Goal: Task Accomplishment & Management: Manage account settings

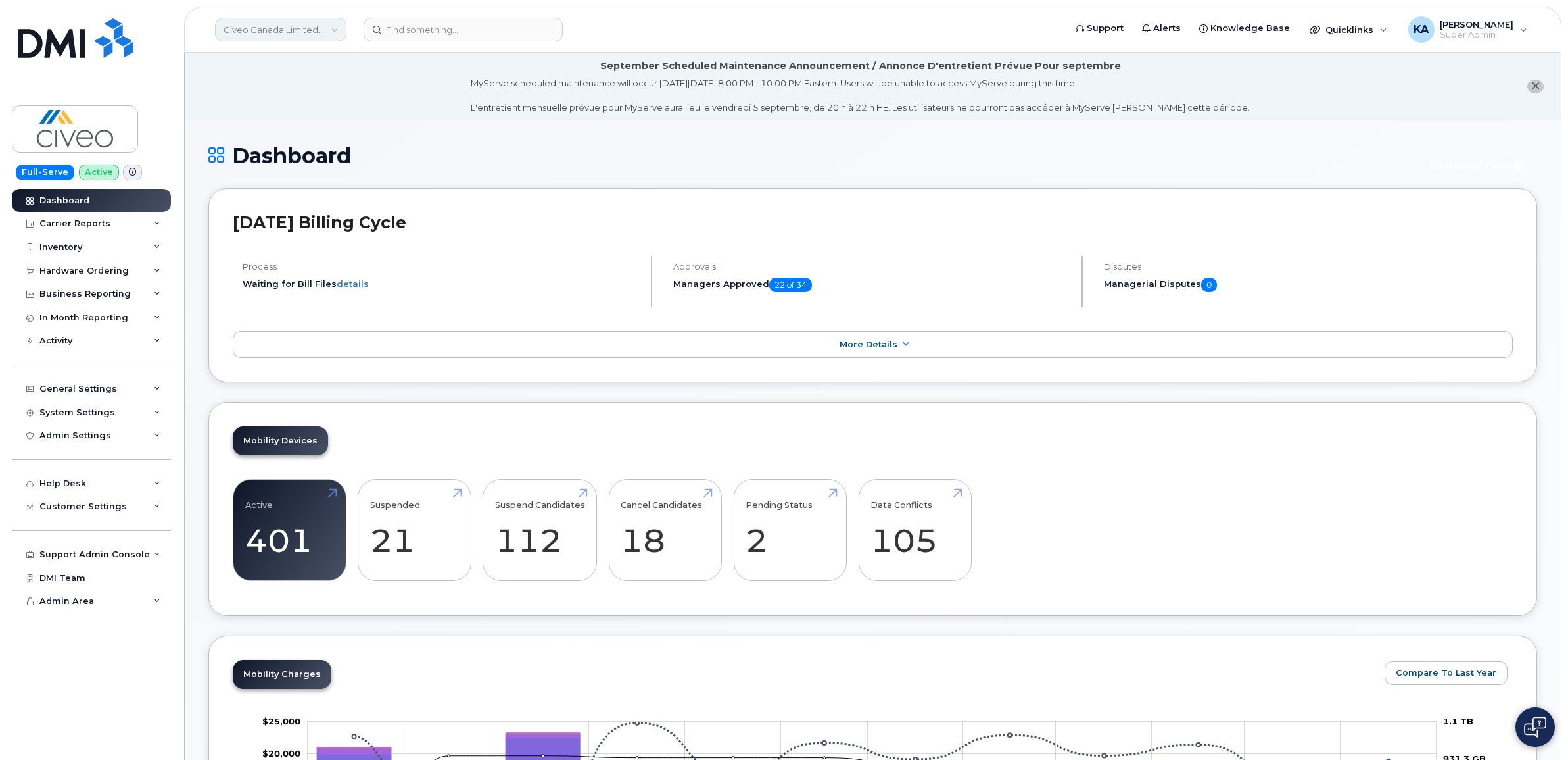
click at [298, 27] on link "Civeo Canada Limited Partnership" at bounding box center [281, 30] width 131 height 24
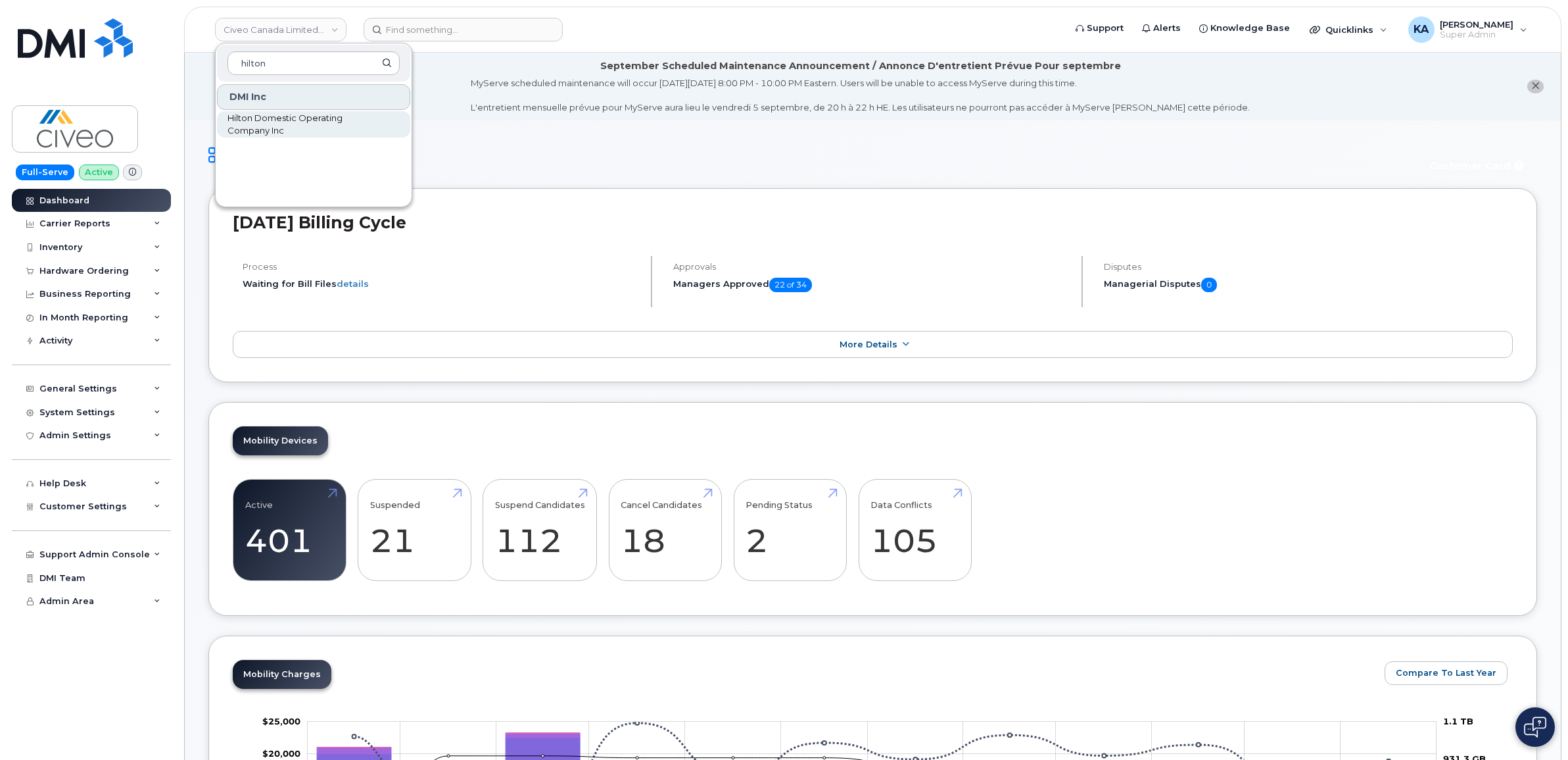
type input "hilton"
click at [248, 114] on span "Hilton Domestic Operating Company Inc" at bounding box center [303, 125] width 151 height 25
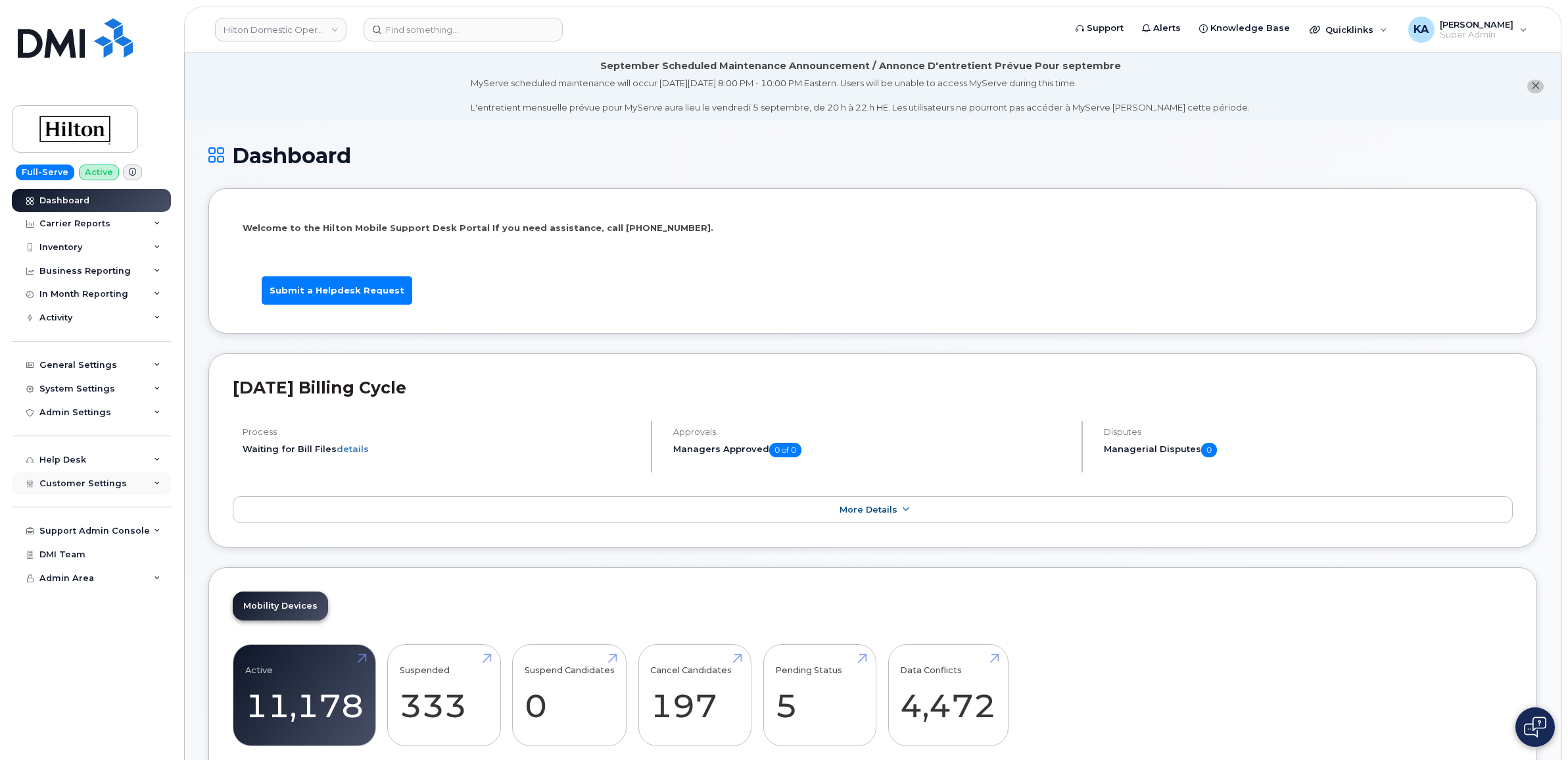
click at [74, 487] on span "Customer Settings" at bounding box center [83, 483] width 87 height 10
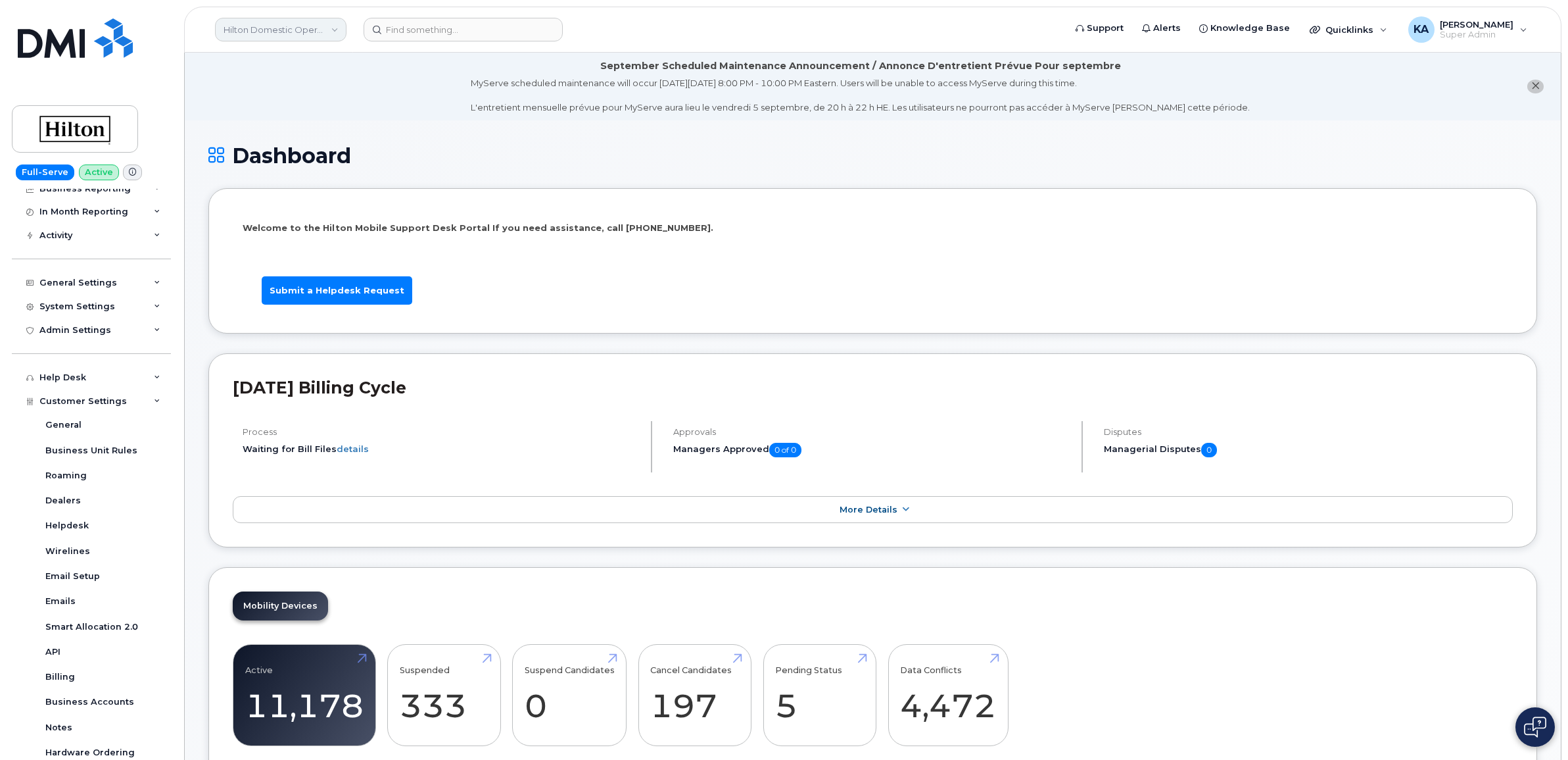
click at [307, 31] on link "Hilton Domestic Operating Company Inc" at bounding box center [281, 30] width 131 height 24
type input "kiew"
click at [270, 147] on span "Kiewit Canada Inc" at bounding box center [265, 152] width 76 height 13
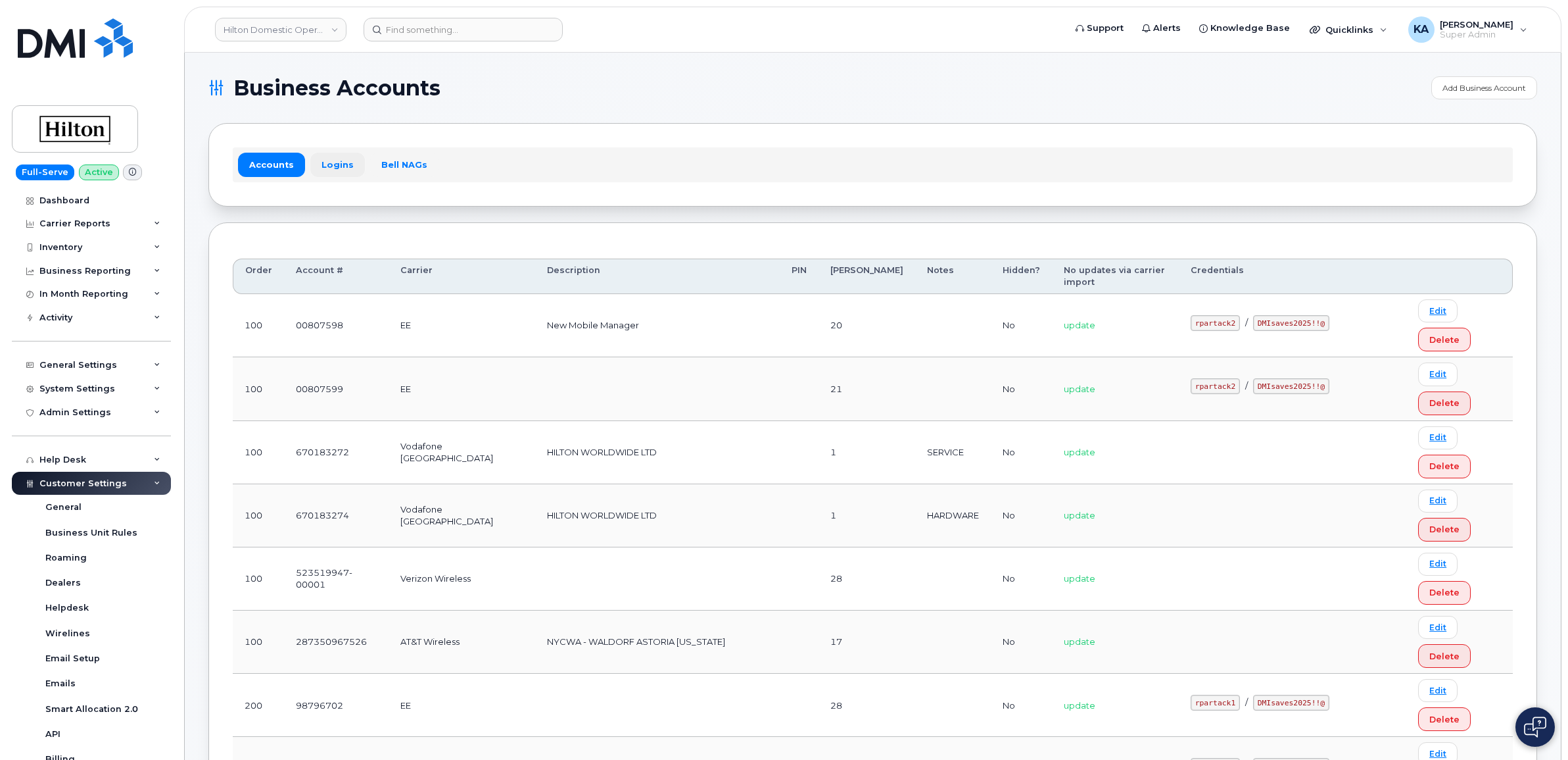
click at [333, 163] on link "Logins" at bounding box center [338, 165] width 55 height 24
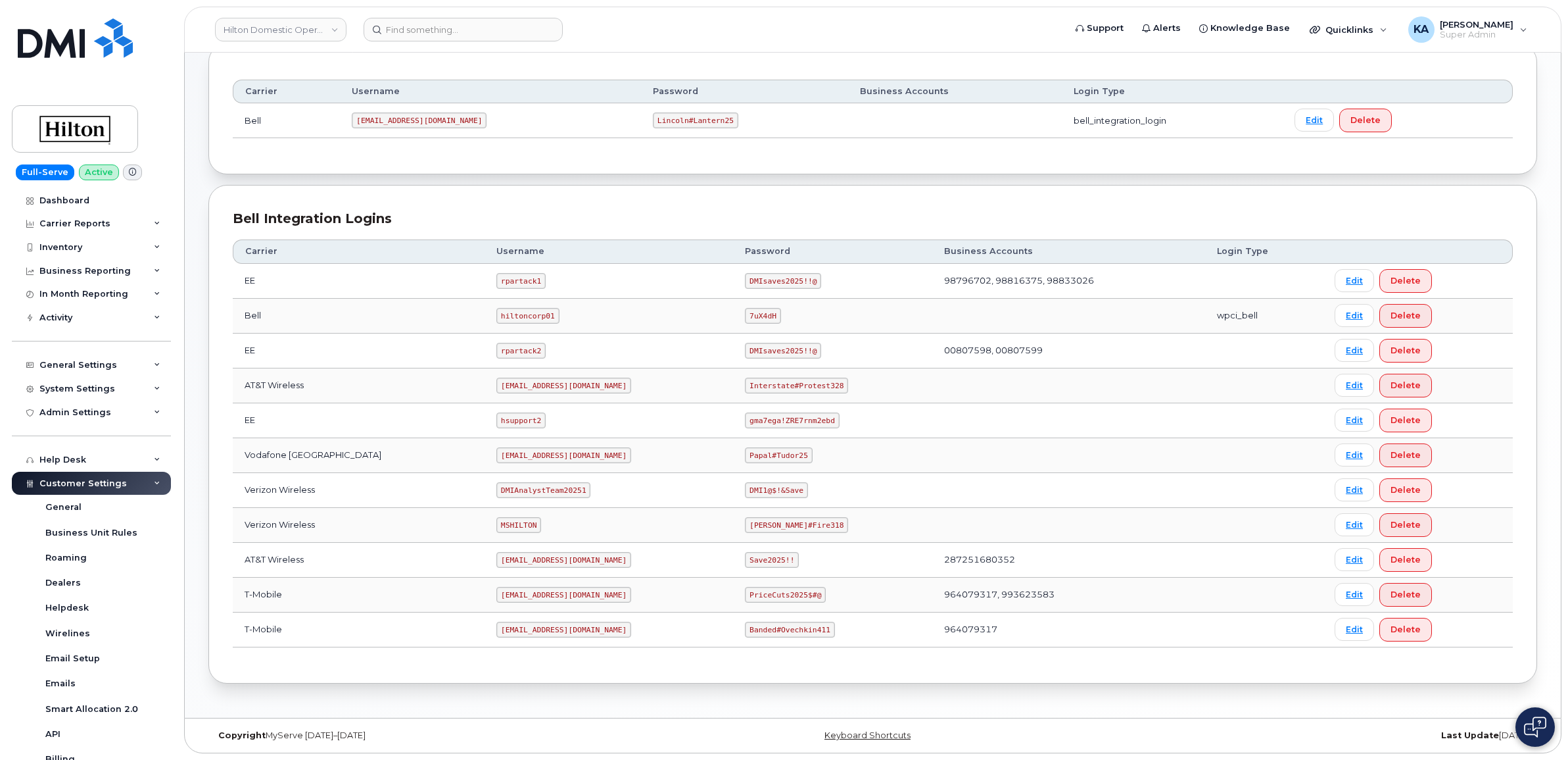
scroll to position [182, 0]
drag, startPoint x: 590, startPoint y: 117, endPoint x: 670, endPoint y: 117, distance: 80.0
click at [670, 117] on td "Lincoln#Lantern25" at bounding box center [744, 121] width 207 height 35
drag, startPoint x: 670, startPoint y: 117, endPoint x: 642, endPoint y: 120, distance: 28.2
copy code "Lincoln#Lantern25"
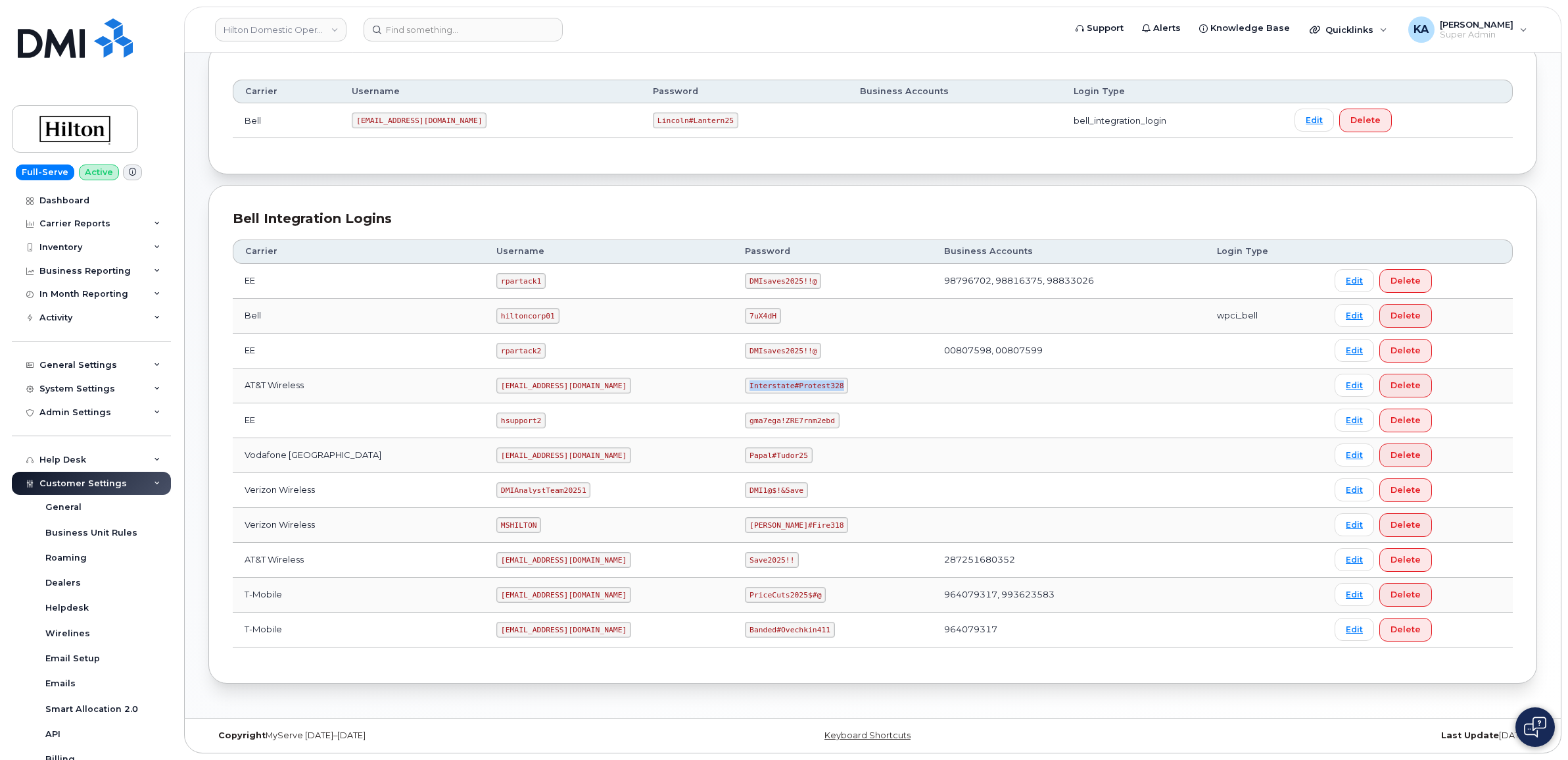
drag, startPoint x: 733, startPoint y: 385, endPoint x: 822, endPoint y: 385, distance: 89.0
click at [822, 385] on code "Interstate#Protest328" at bounding box center [796, 385] width 103 height 16
drag, startPoint x: 822, startPoint y: 385, endPoint x: 804, endPoint y: 382, distance: 18.2
copy code "Interstate#Protest328"
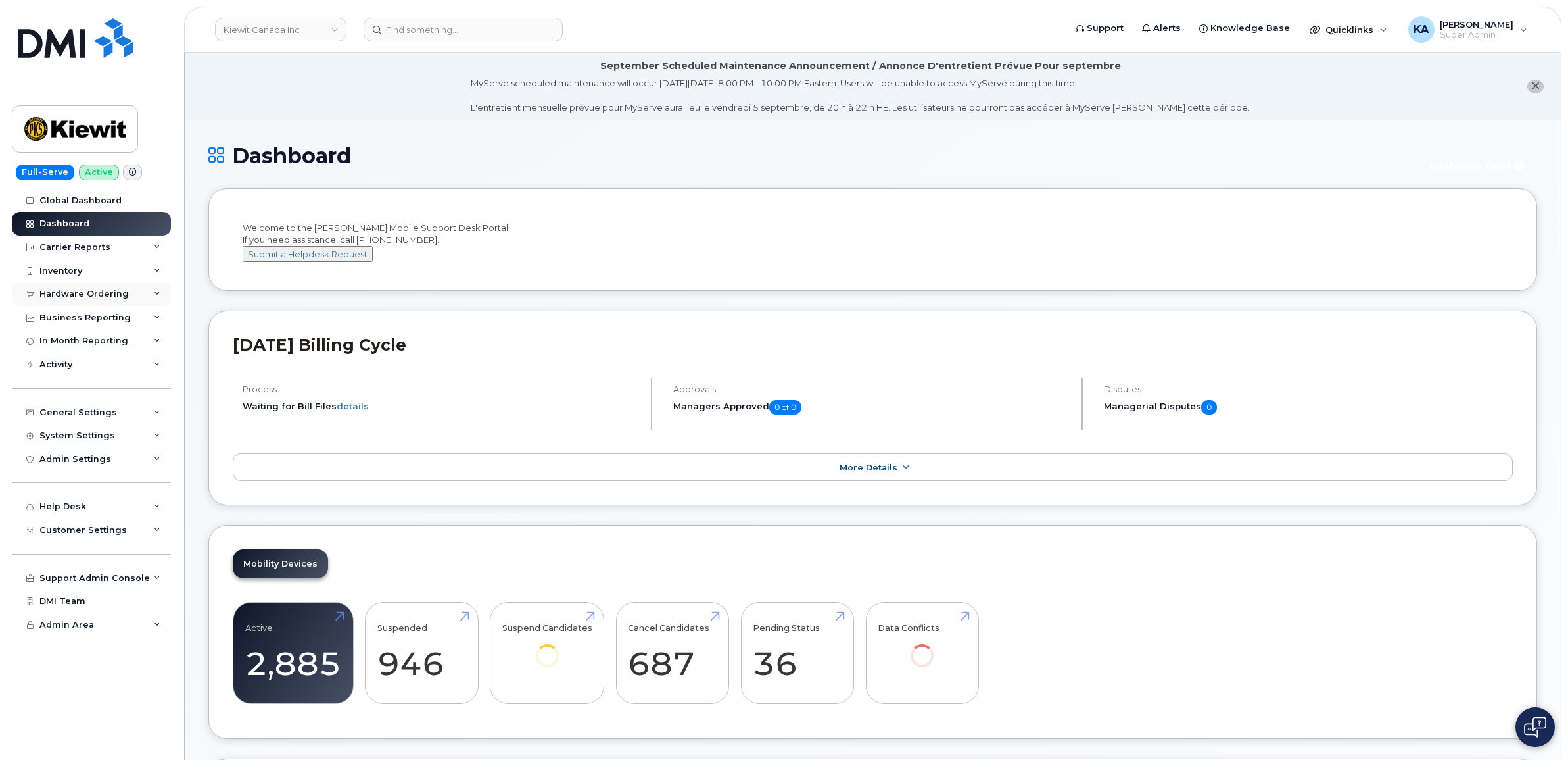
click at [84, 297] on div "Hardware Ordering" at bounding box center [84, 294] width 89 height 11
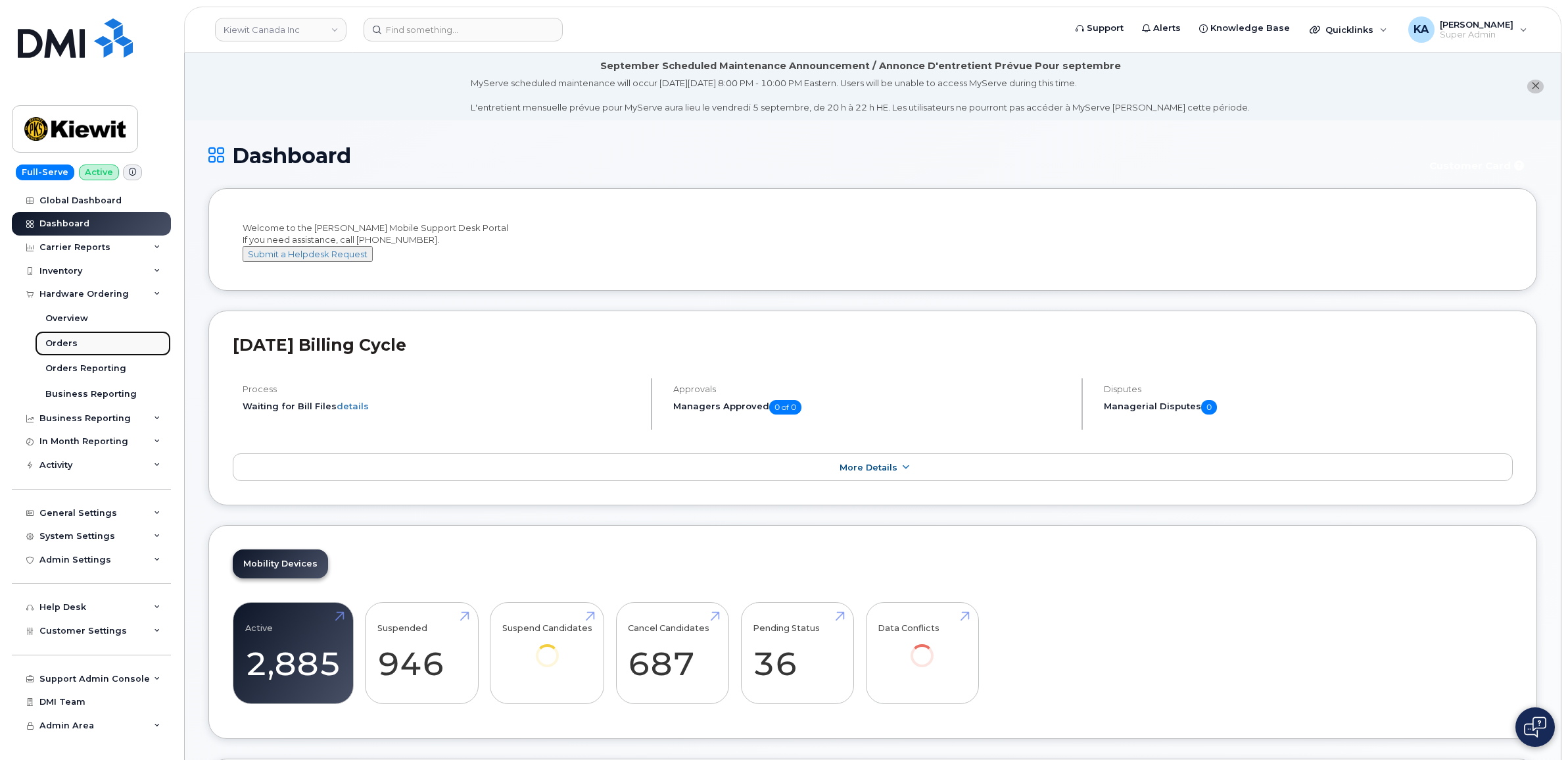
click at [61, 343] on div "Orders" at bounding box center [61, 343] width 32 height 12
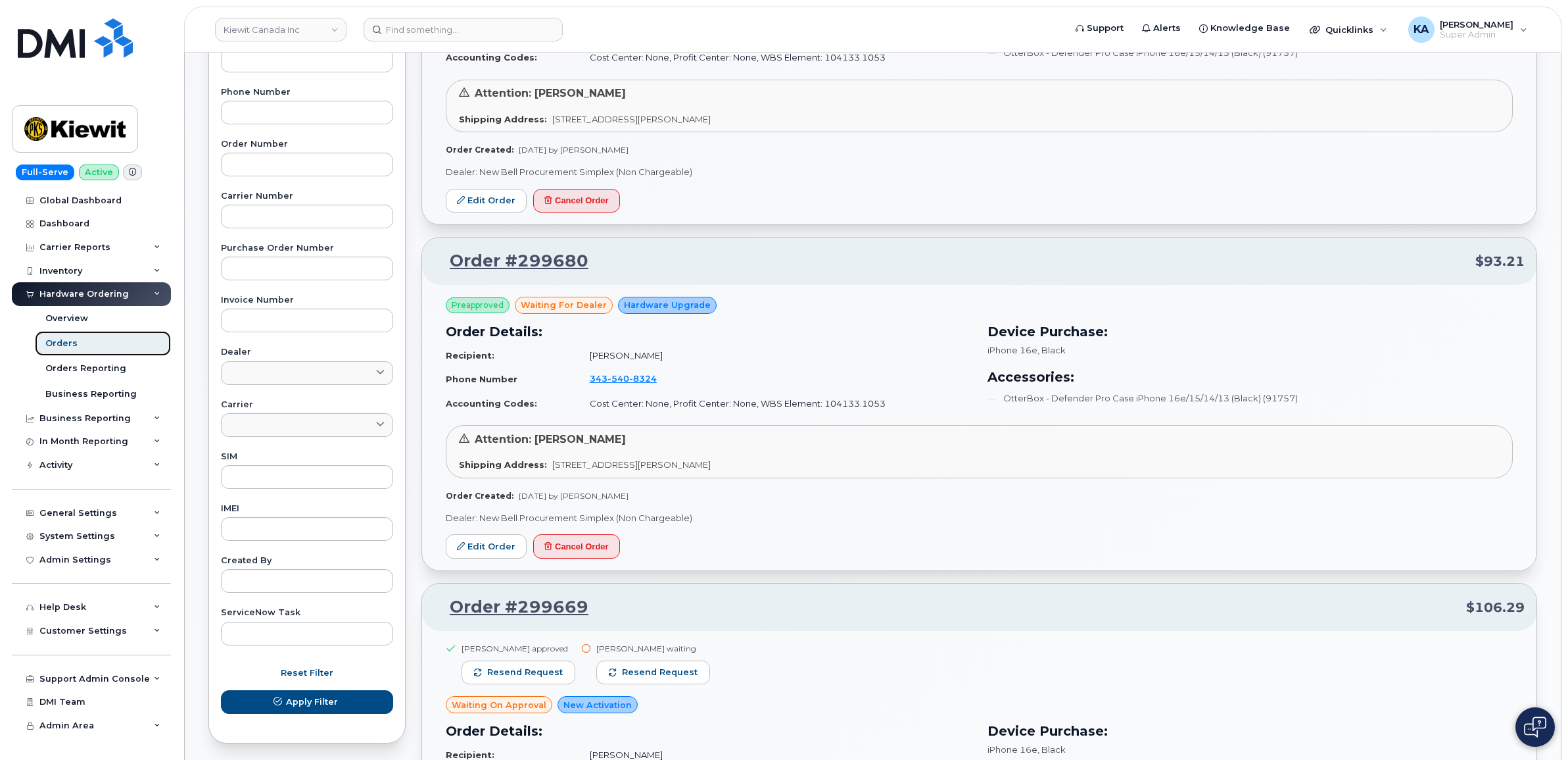
scroll to position [329, 0]
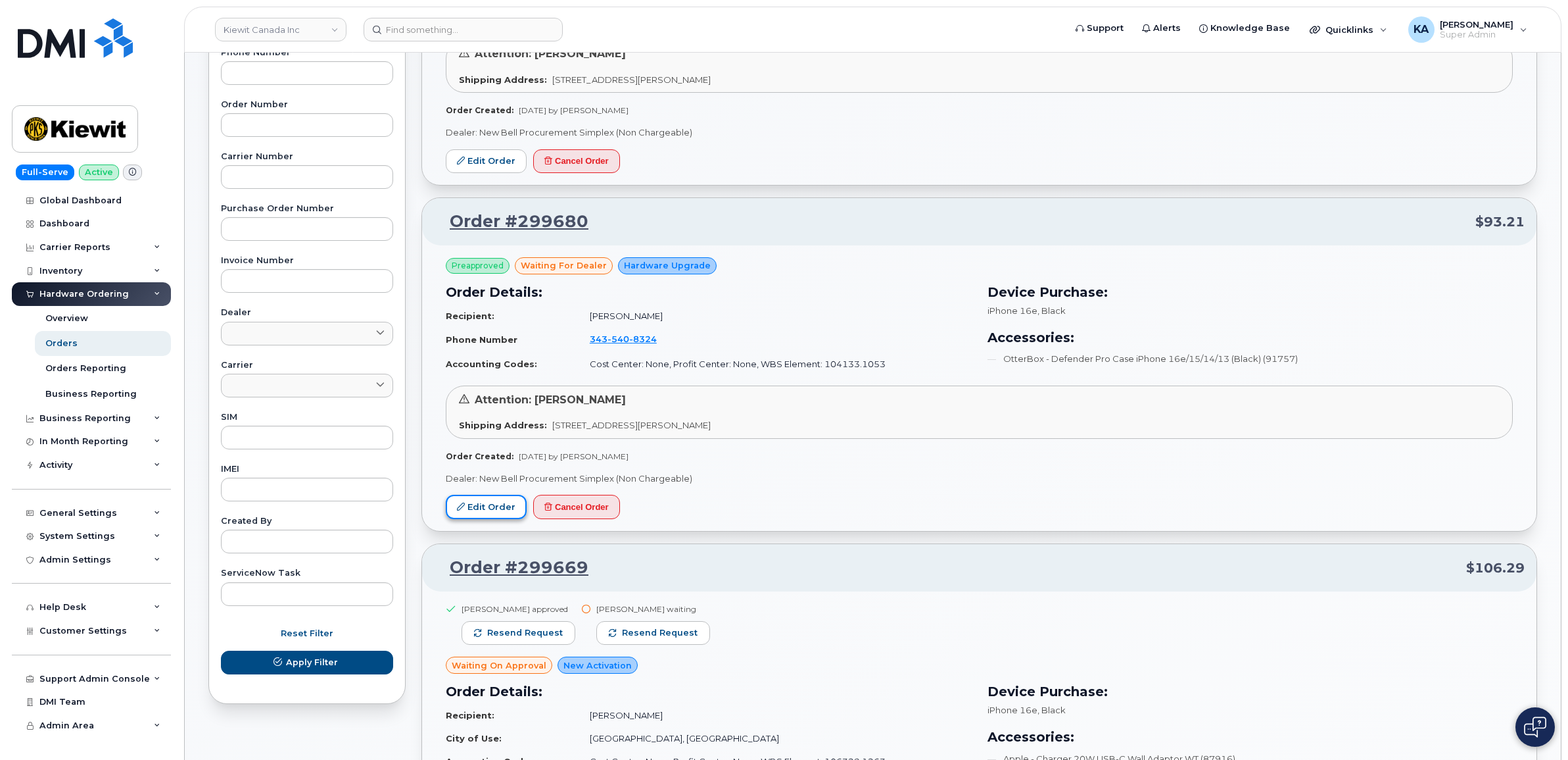
click at [486, 504] on link "Edit Order" at bounding box center [486, 507] width 81 height 25
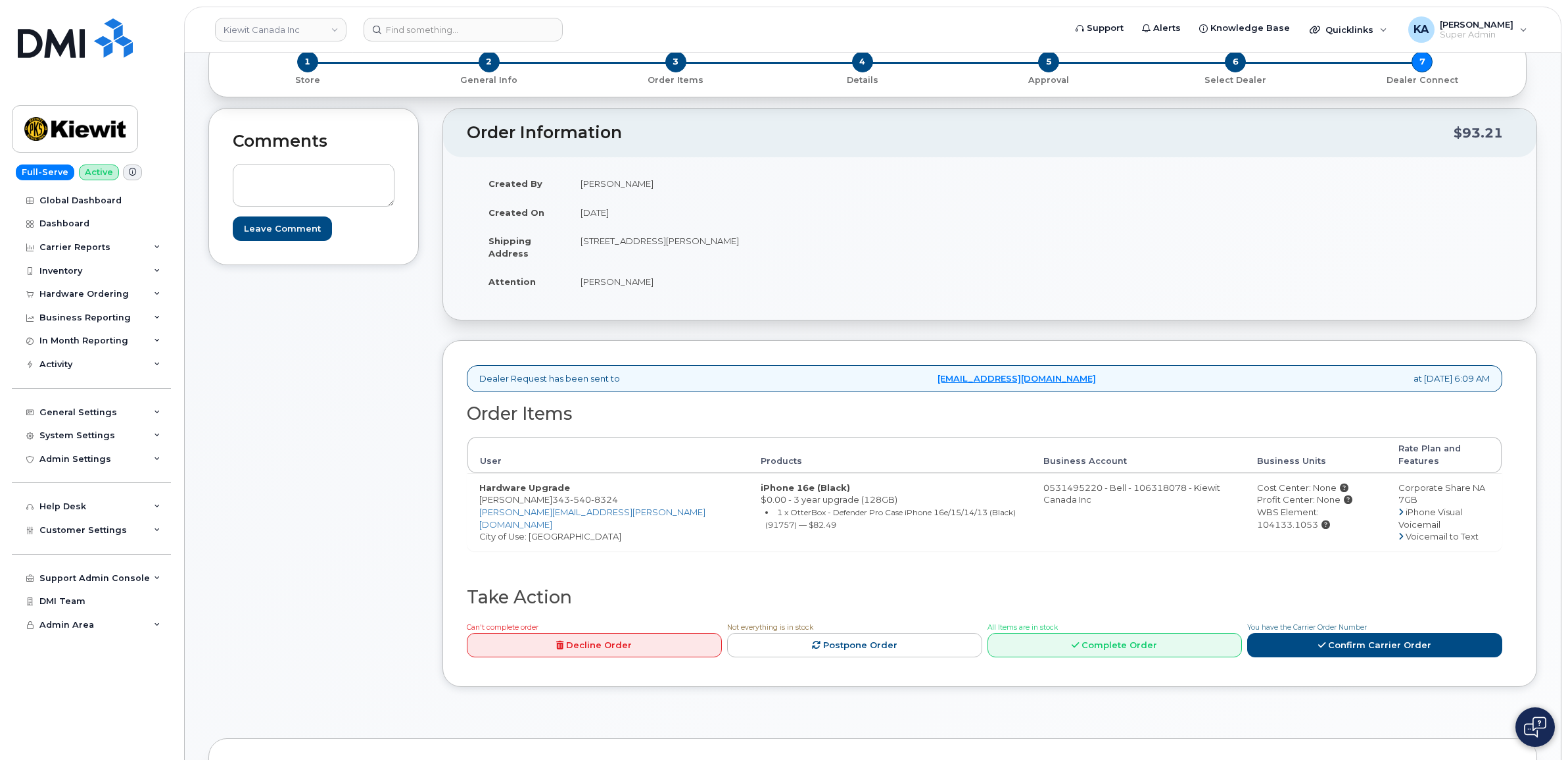
scroll to position [165, 0]
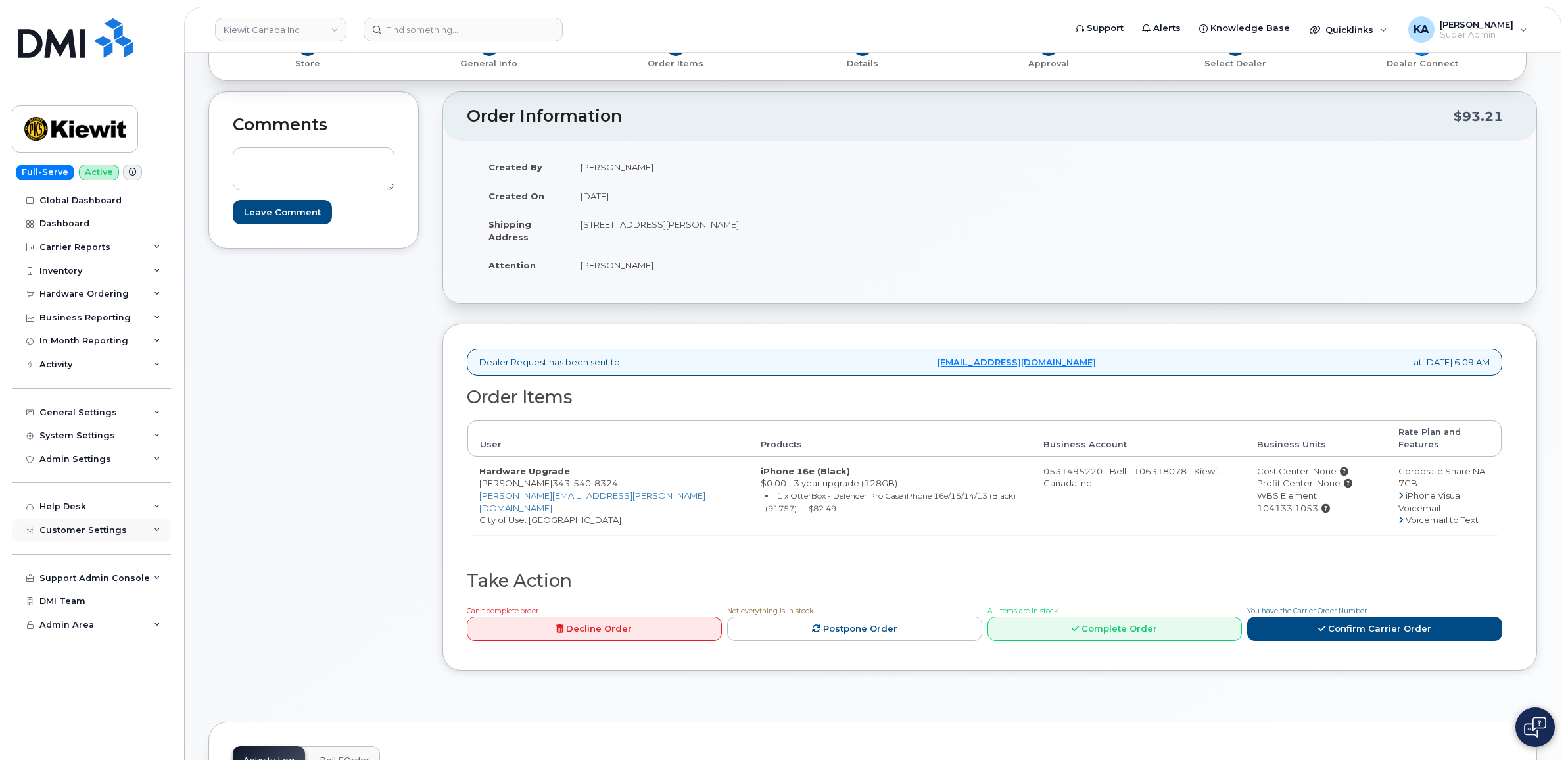
click at [61, 533] on span "Customer Settings" at bounding box center [83, 529] width 87 height 10
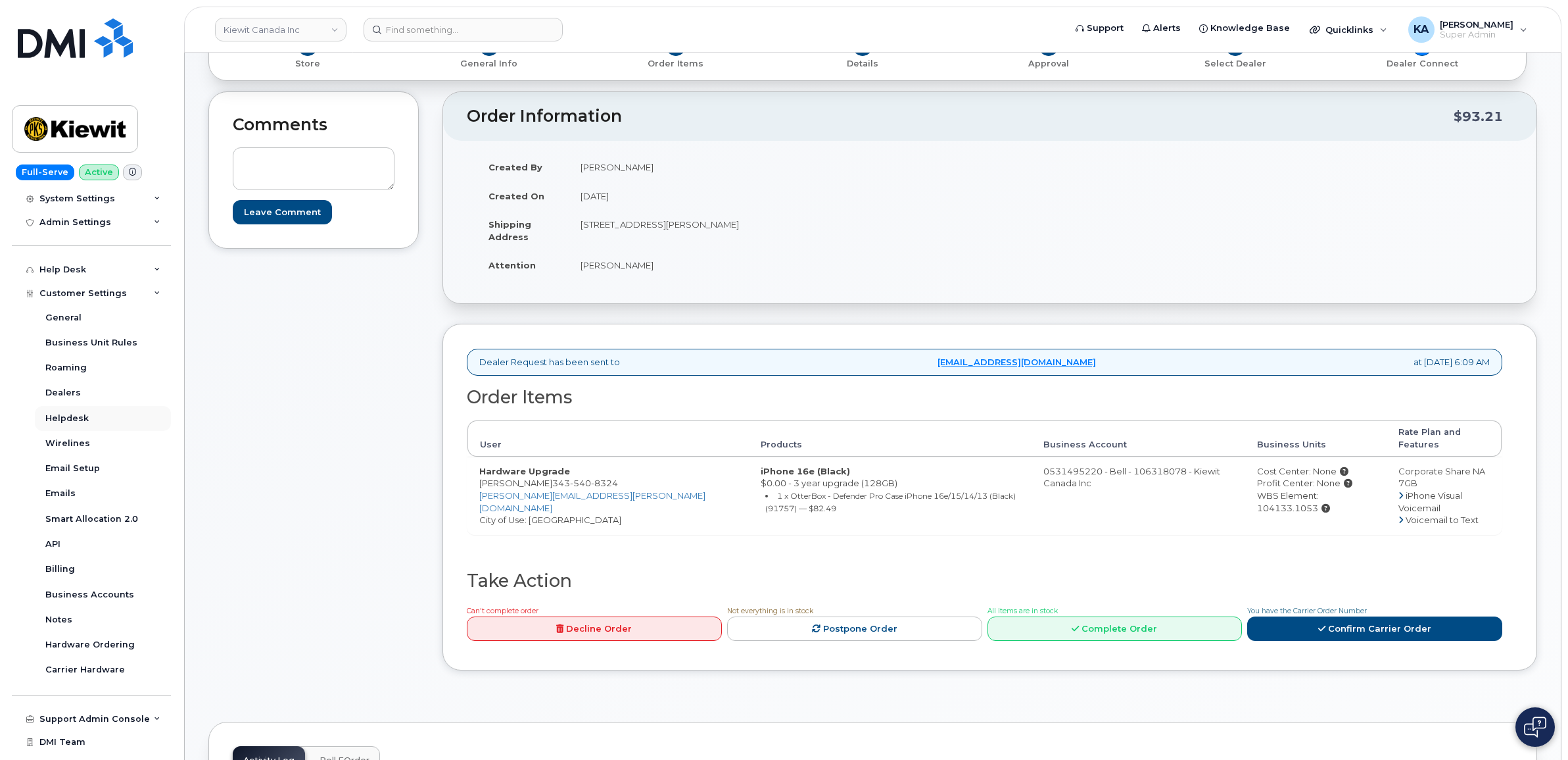
scroll to position [247, 0]
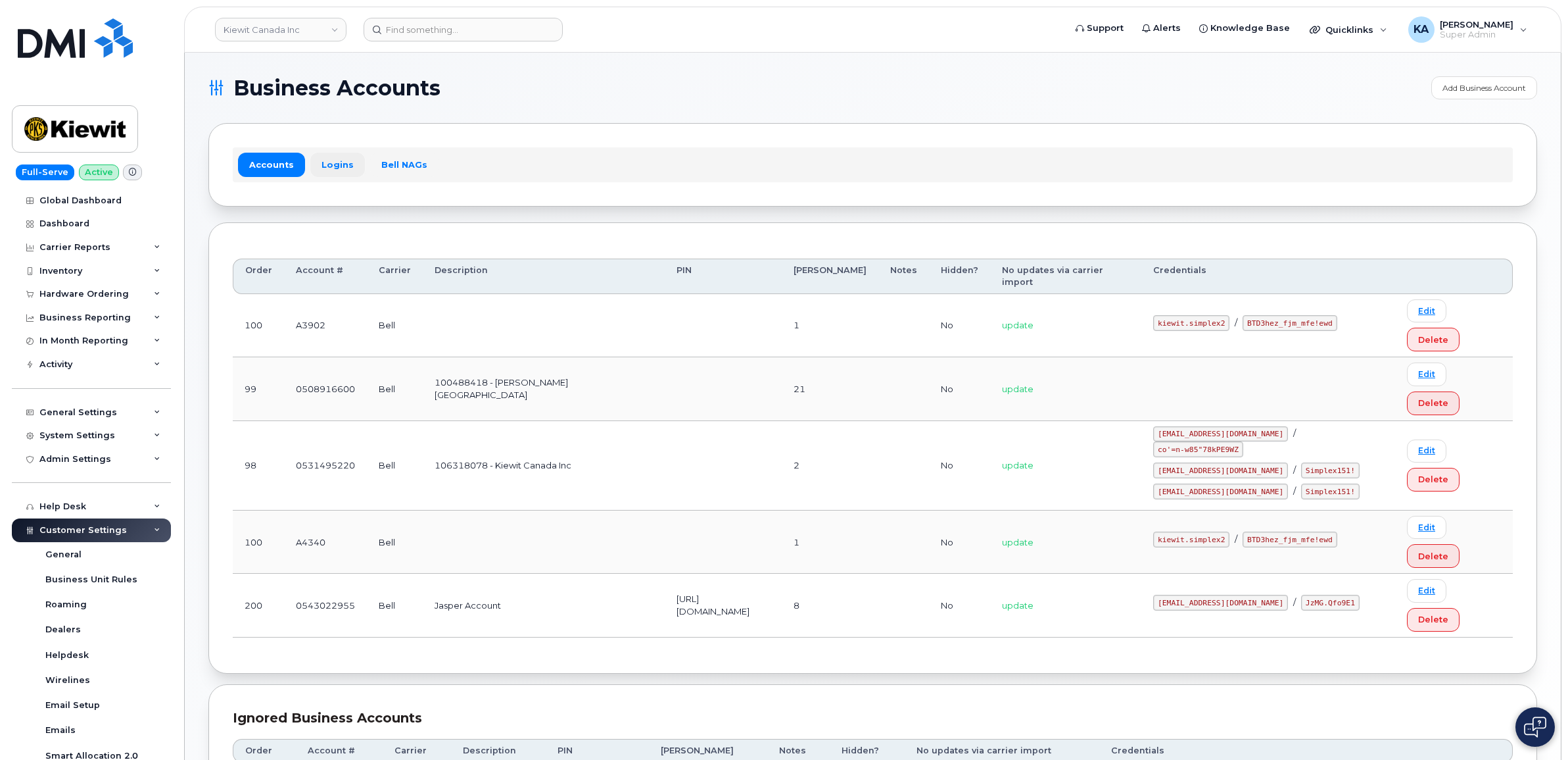
click at [327, 166] on link "Logins" at bounding box center [338, 165] width 55 height 24
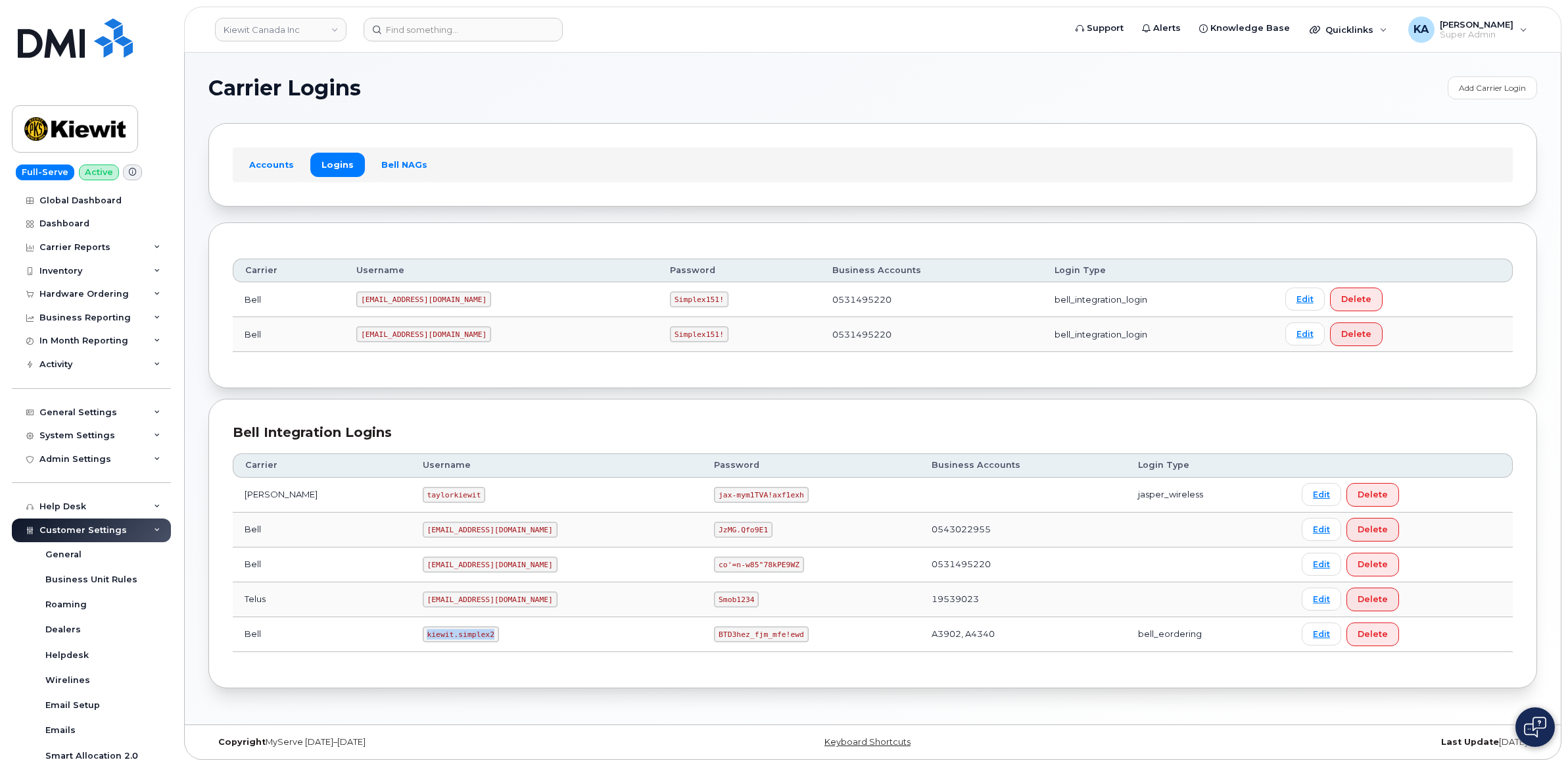
drag, startPoint x: 390, startPoint y: 641, endPoint x: 464, endPoint y: 649, distance: 74.4
click at [464, 649] on td "kiewit.simplex2" at bounding box center [557, 634] width 292 height 35
drag, startPoint x: 462, startPoint y: 649, endPoint x: 438, endPoint y: 639, distance: 26.0
copy code "kiewit.simplex2"
click at [255, 27] on link "Kiewit Canada Inc" at bounding box center [281, 30] width 131 height 24
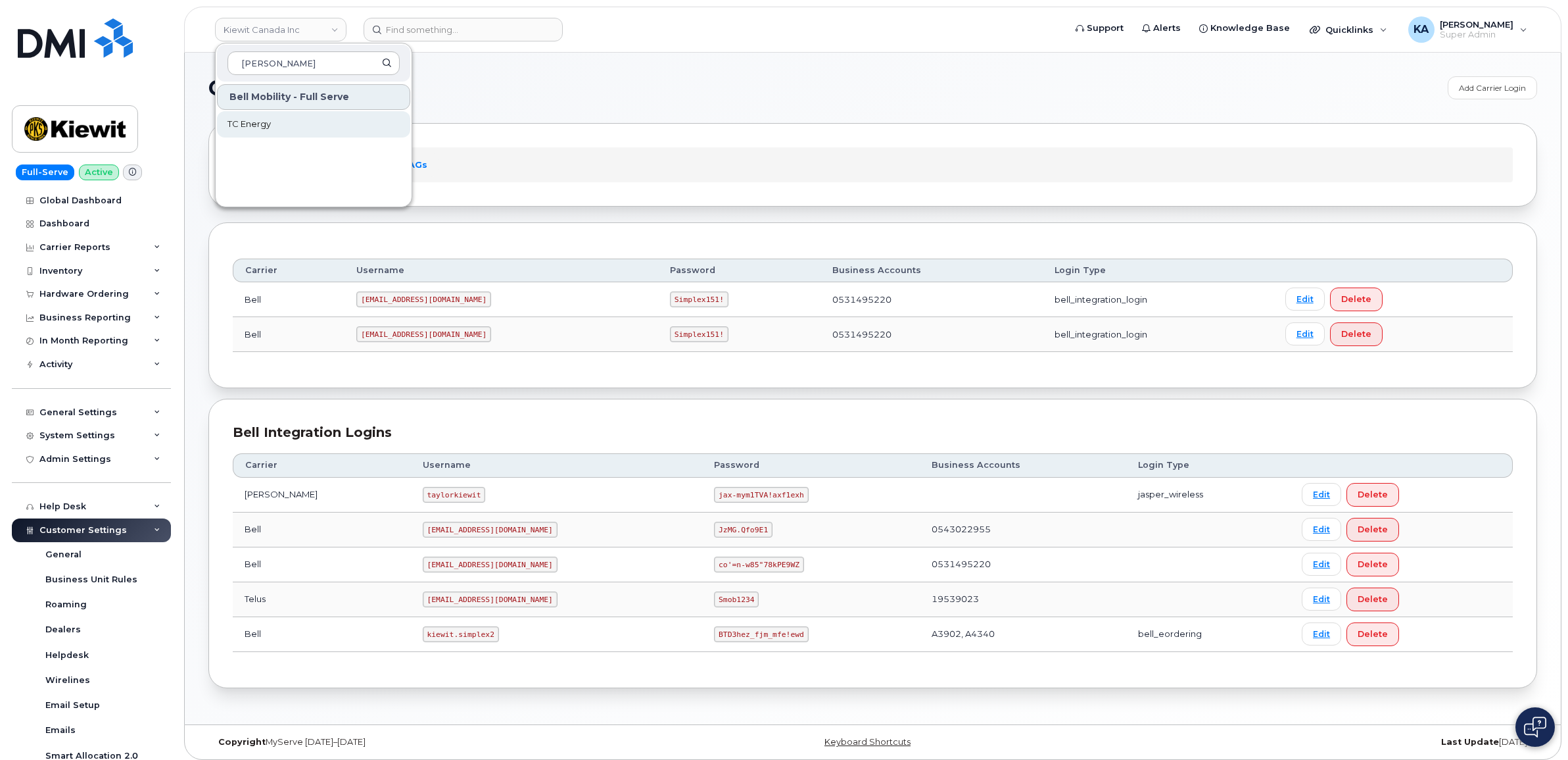
type input "[PERSON_NAME]"
click at [255, 123] on span "TC Energy" at bounding box center [249, 125] width 43 height 13
